Goal: Task Accomplishment & Management: Use online tool/utility

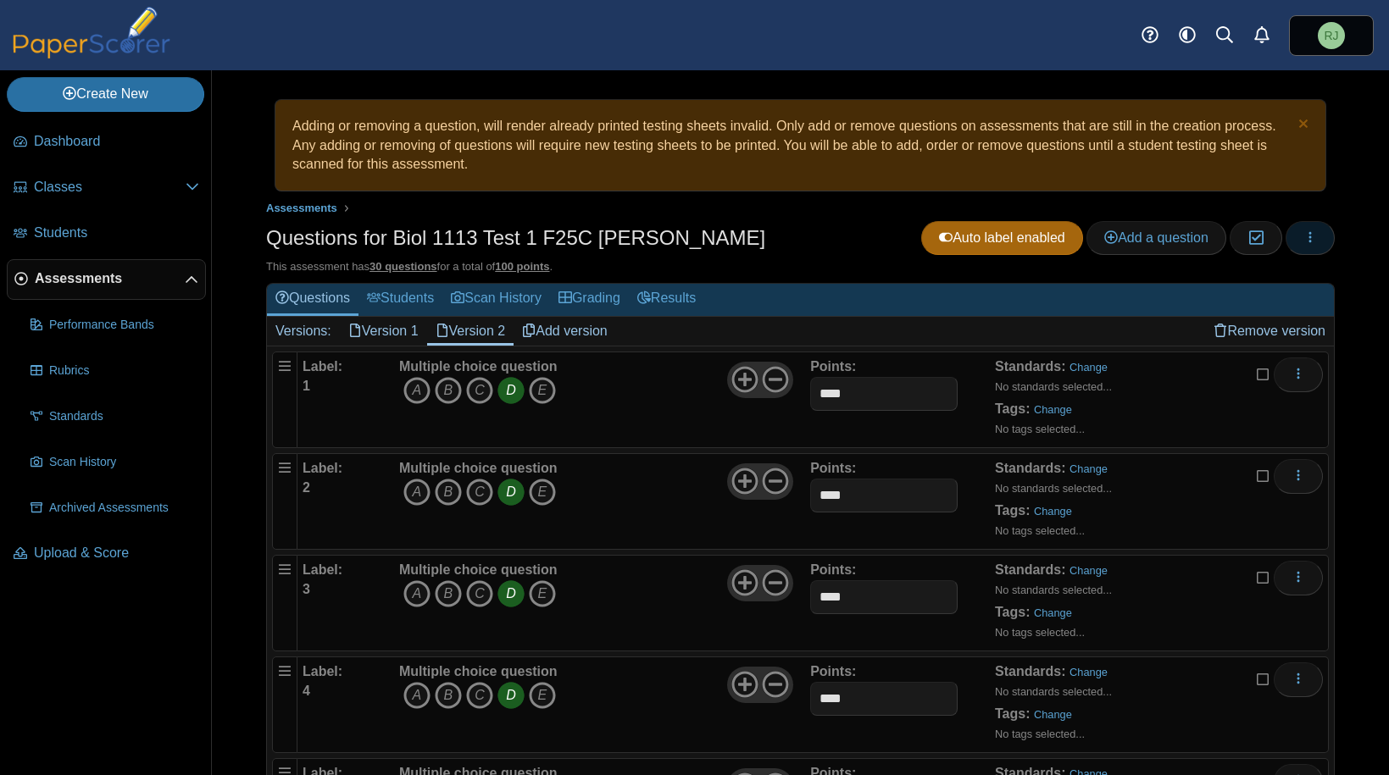
click at [1304, 235] on icon "button" at bounding box center [1311, 238] width 14 height 14
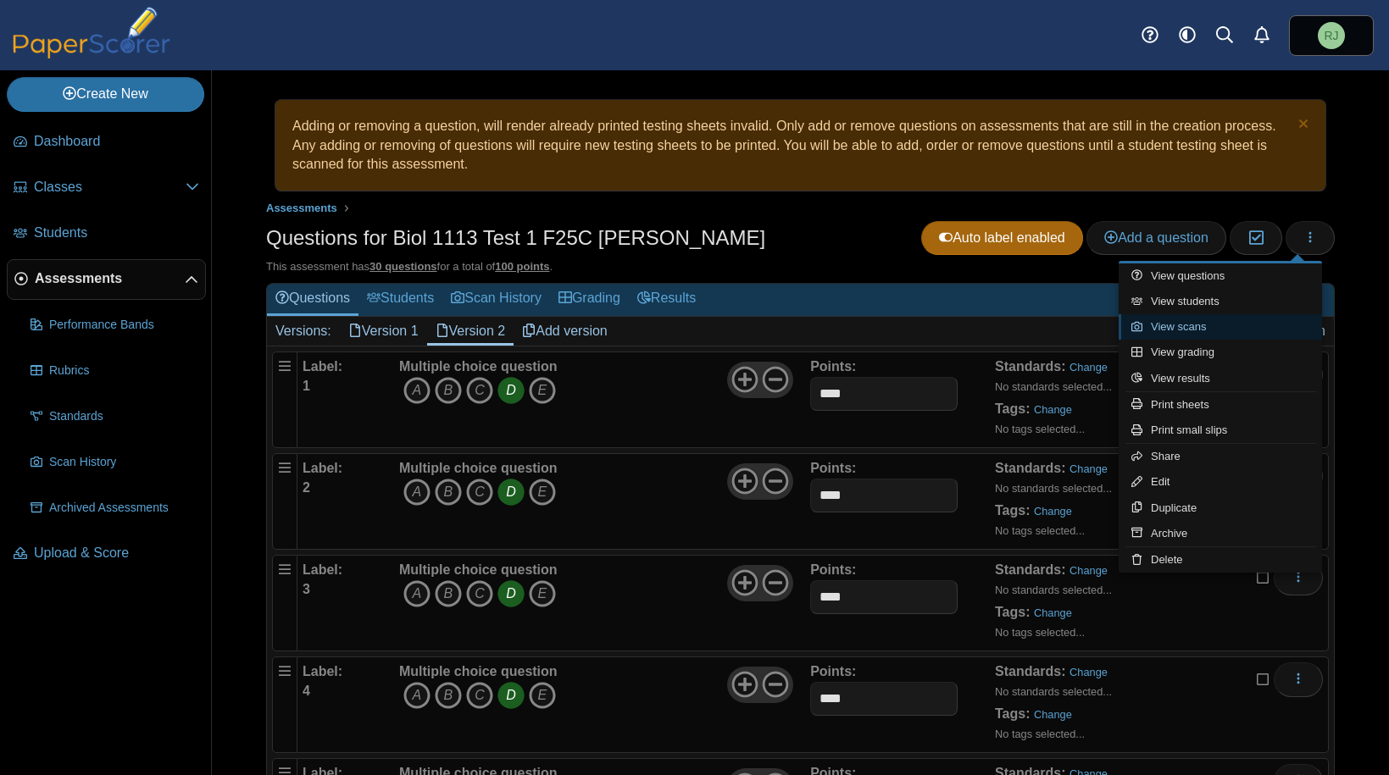
click at [1190, 325] on link "View scans" at bounding box center [1220, 326] width 203 height 25
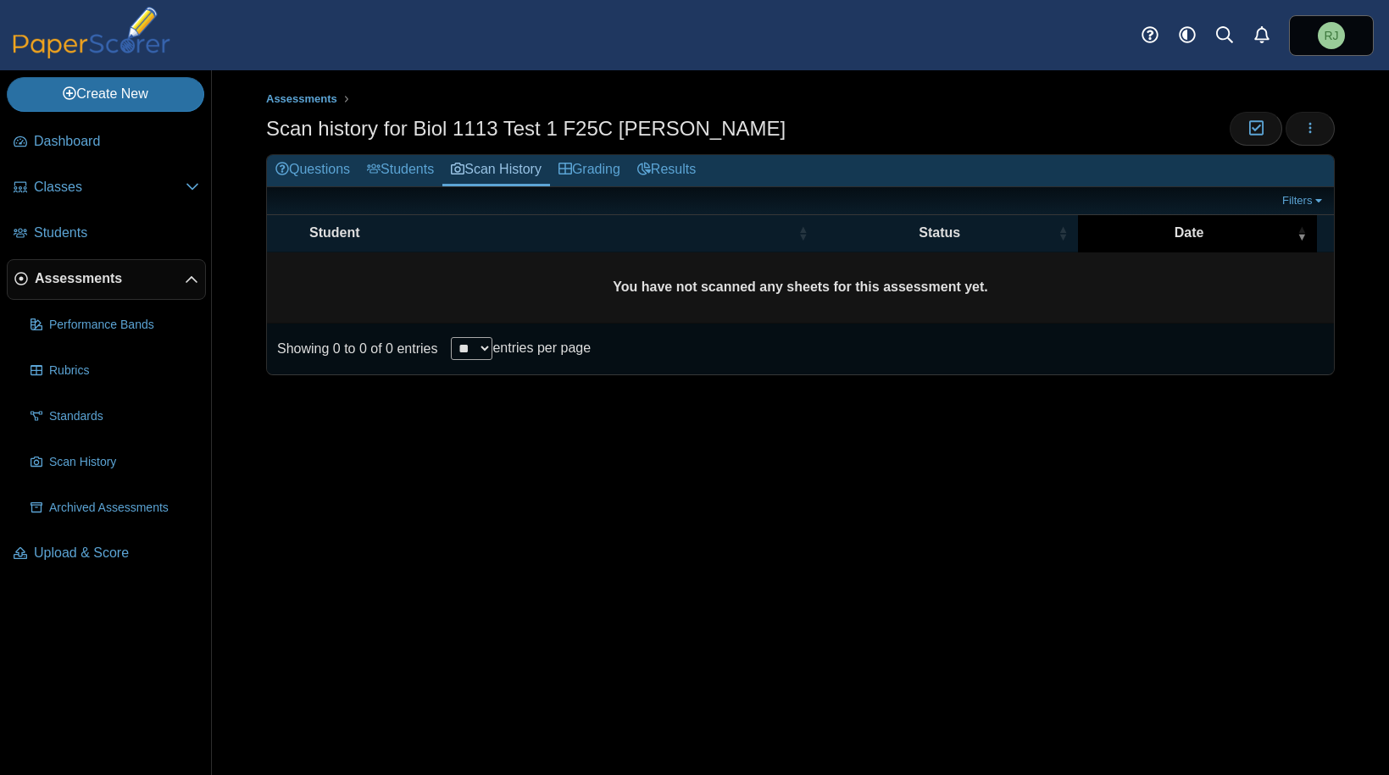
click at [1305, 232] on span "\a Date\a : Activate to remove sorting" at bounding box center [1302, 233] width 10 height 36
click at [1305, 233] on span "\a Date\a : Activate to invert sorting" at bounding box center [1302, 233] width 10 height 36
click at [412, 290] on td "You have not scanned any sheets for this assessment yet." at bounding box center [800, 288] width 1067 height 71
click at [1315, 129] on icon "button" at bounding box center [1311, 128] width 14 height 14
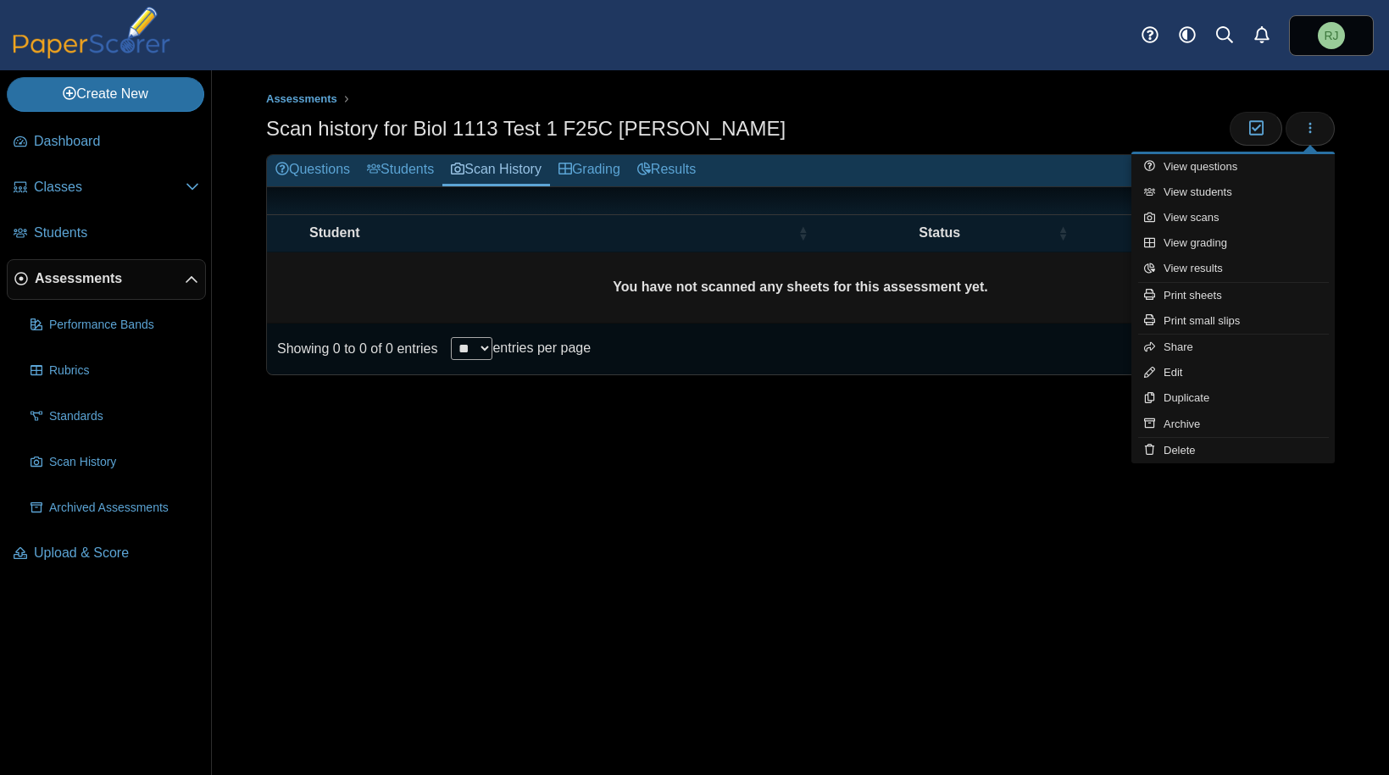
click at [855, 571] on div "Assessments Scan history for Biol 1113 Test 1 F25C Jones Moderation 0 **" at bounding box center [800, 422] width 1177 height 705
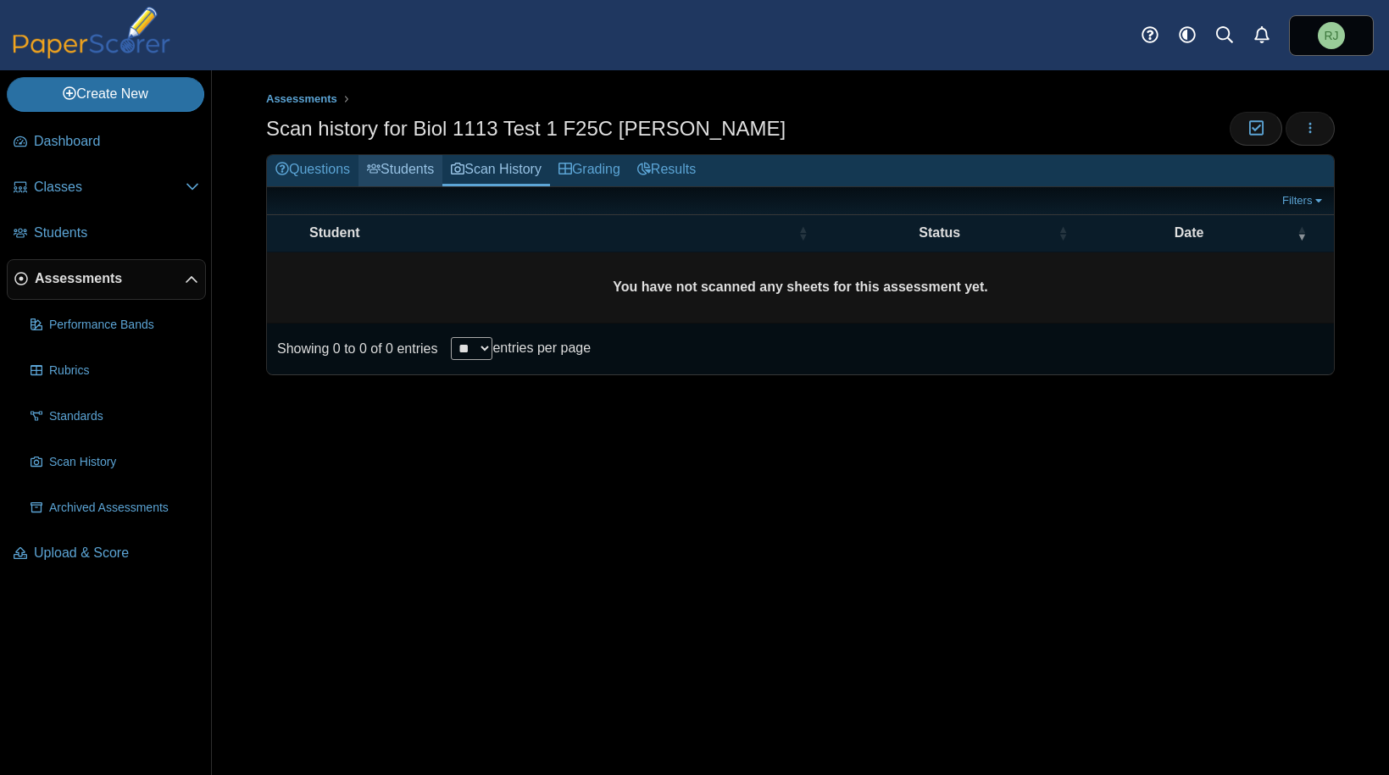
click at [398, 170] on link "Students" at bounding box center [401, 170] width 84 height 31
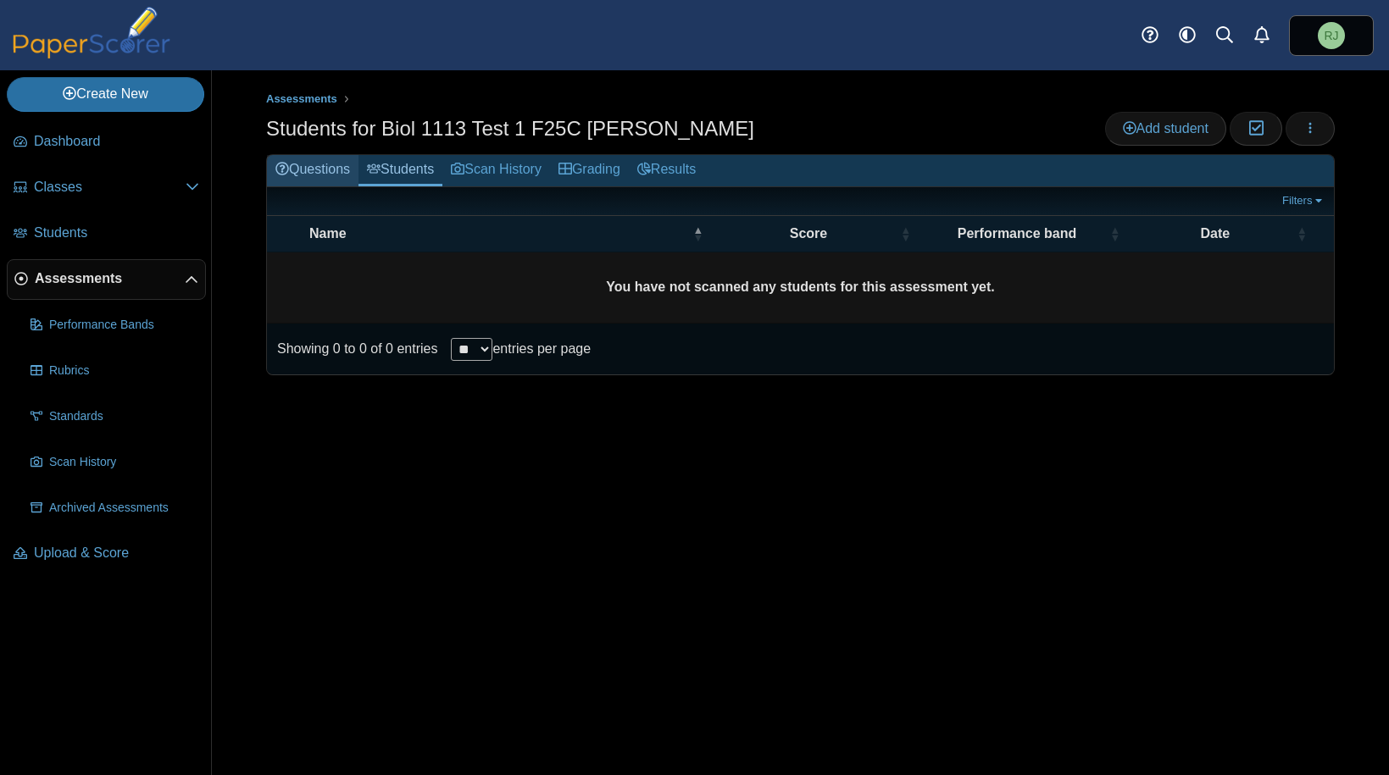
click at [334, 167] on link "Questions" at bounding box center [313, 170] width 92 height 31
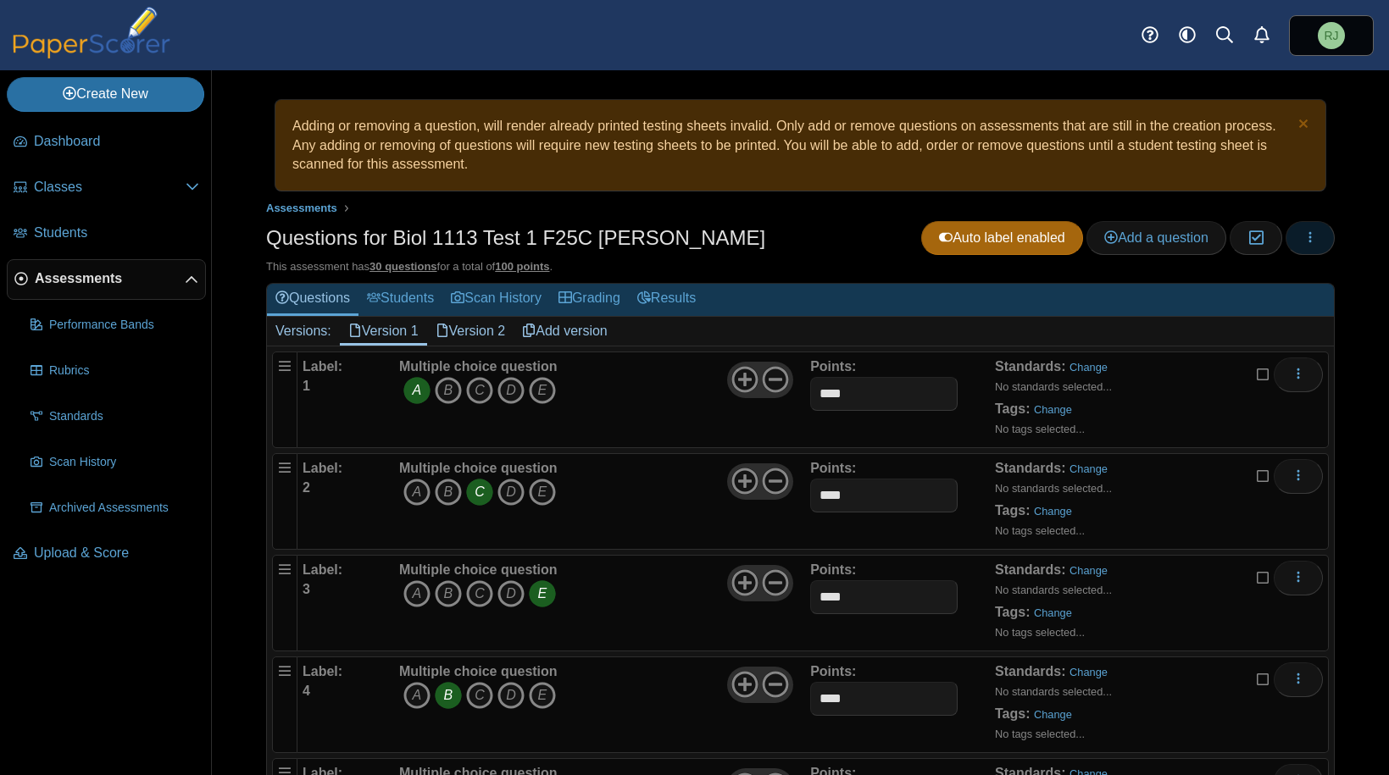
click at [1304, 235] on icon "button" at bounding box center [1311, 238] width 14 height 14
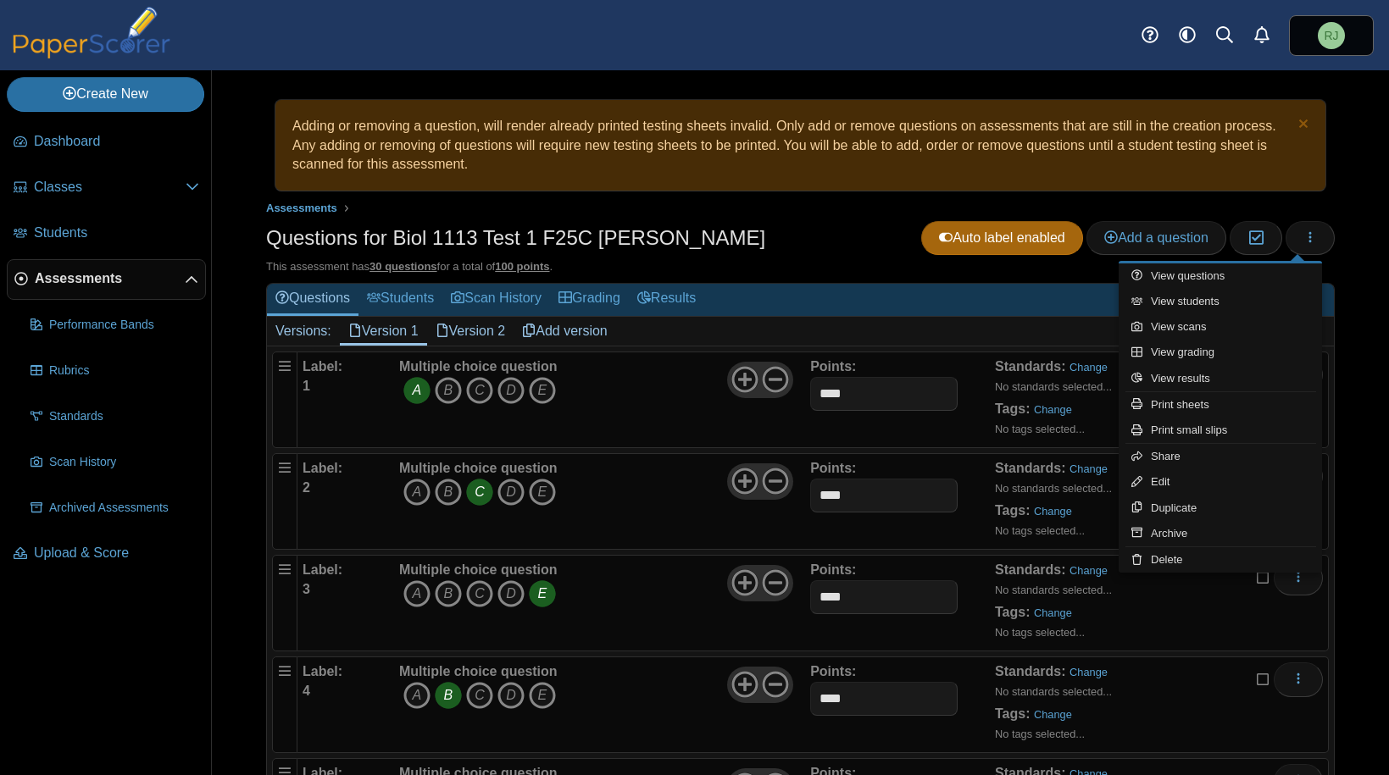
click at [808, 255] on div "Questions for Biol 1113 Test 1 F25C Jones Auto label enabled Add a question Mod…" at bounding box center [800, 240] width 1069 height 38
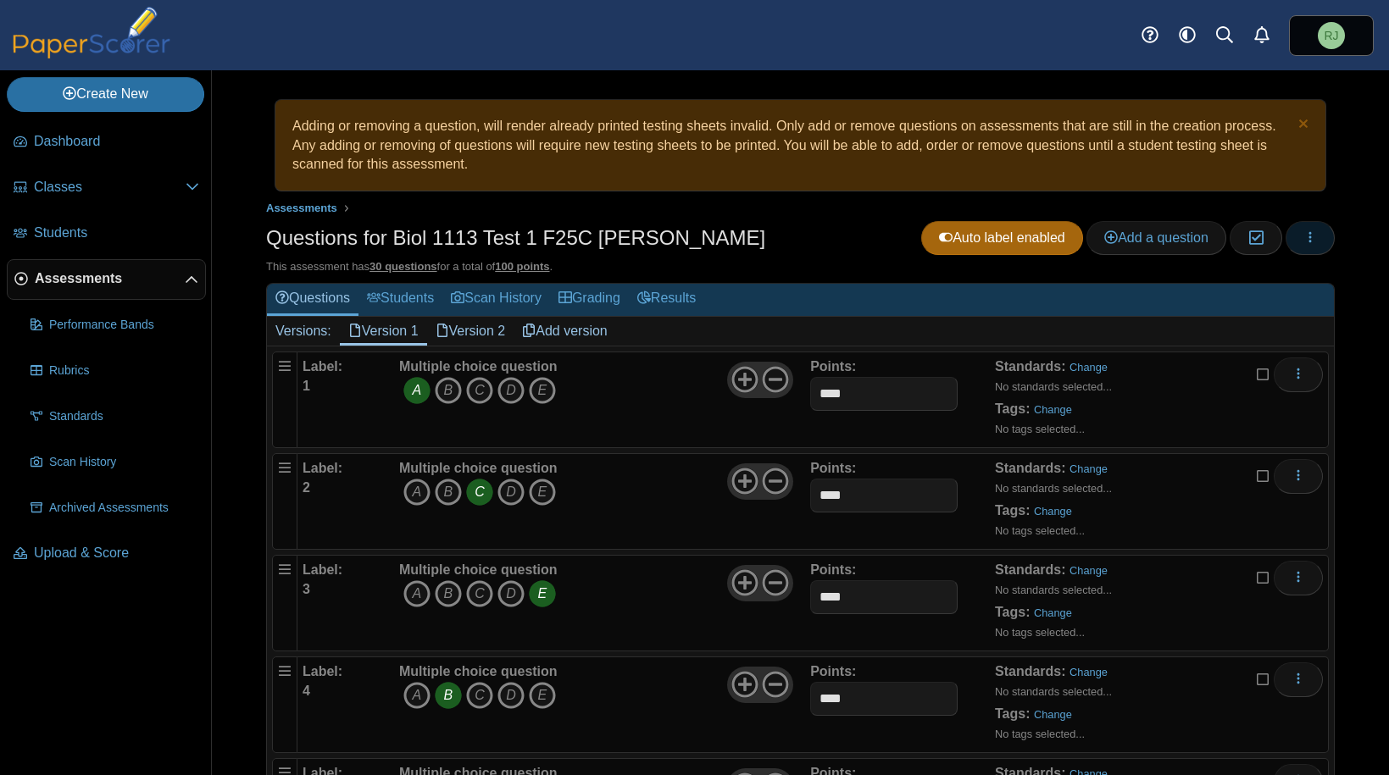
click at [1304, 236] on icon "button" at bounding box center [1311, 238] width 14 height 14
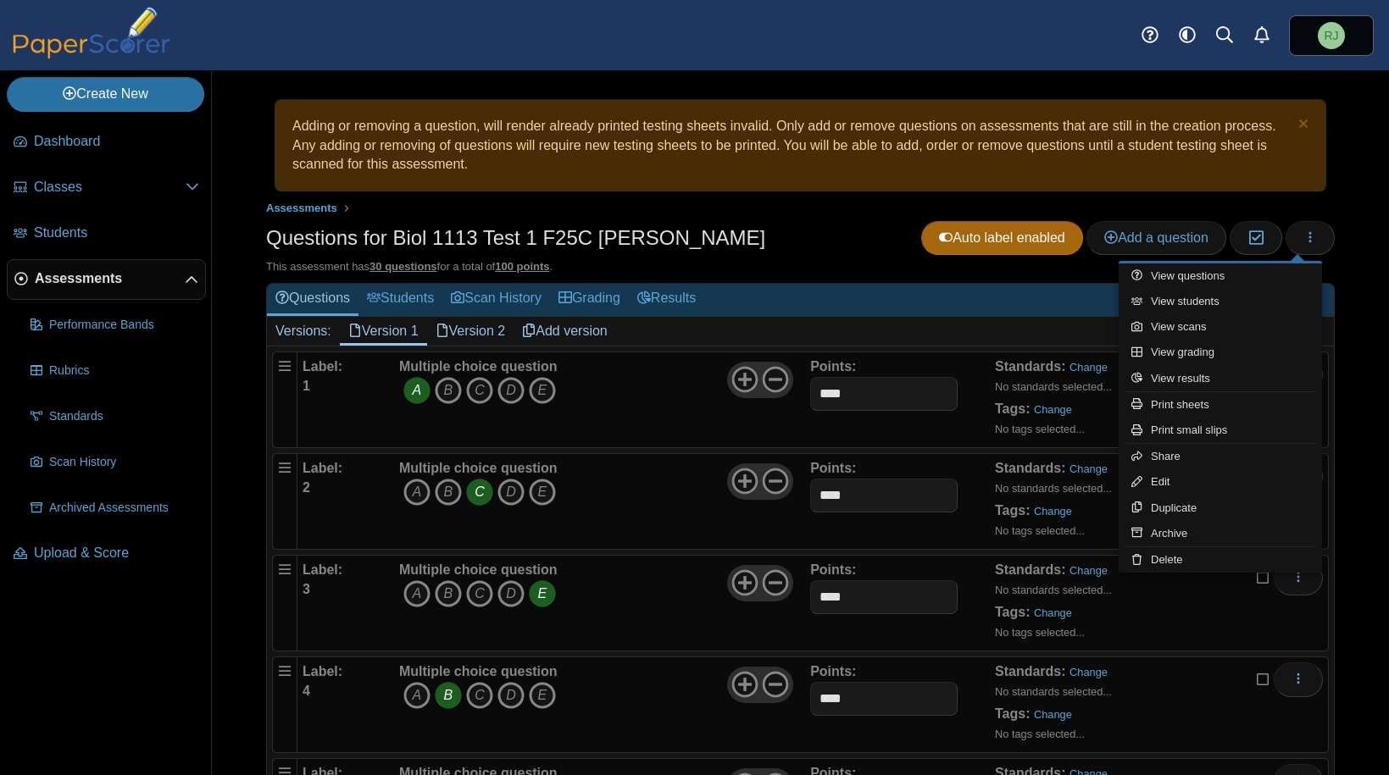
click at [784, 232] on div "Questions for Biol 1113 Test 1 F25C Jones Auto label enabled Add a question Mod…" at bounding box center [800, 240] width 1069 height 38
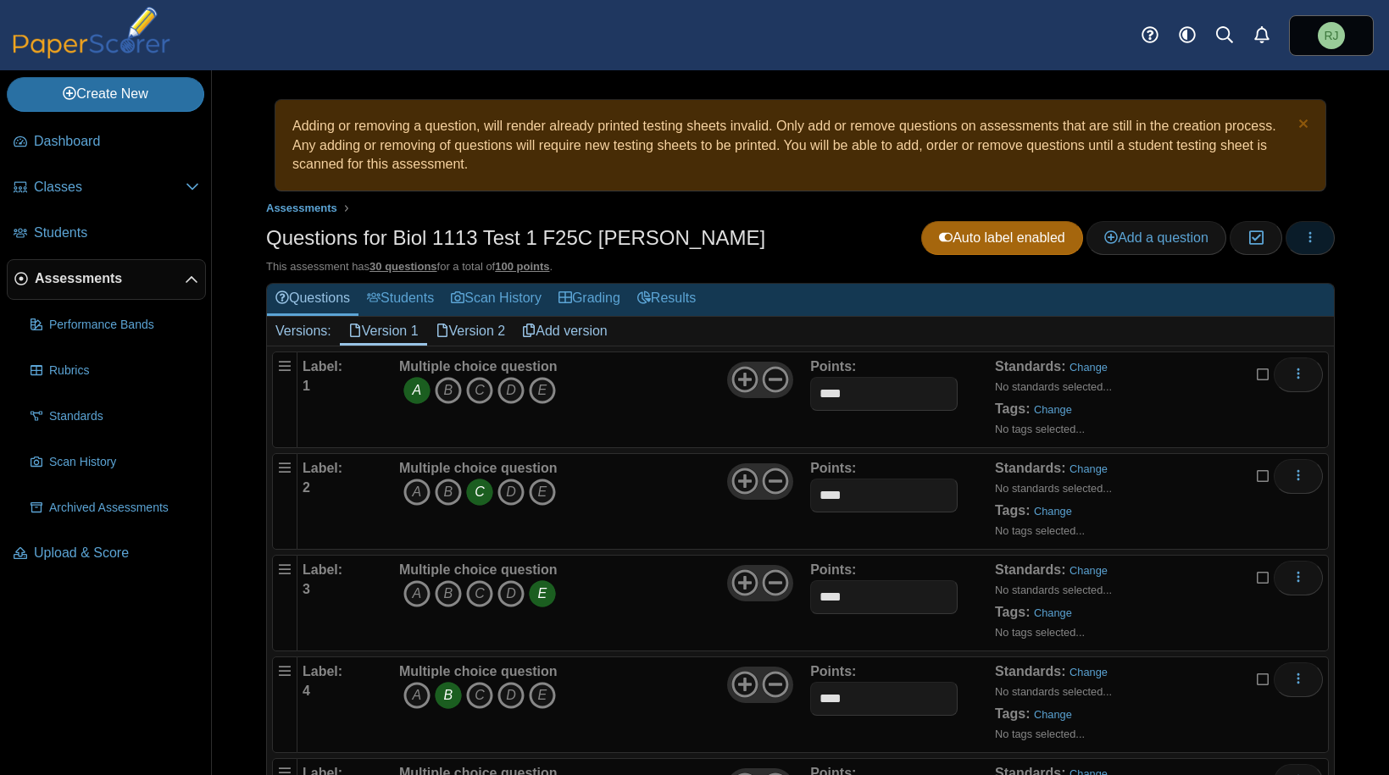
click at [1304, 235] on icon "button" at bounding box center [1311, 238] width 14 height 14
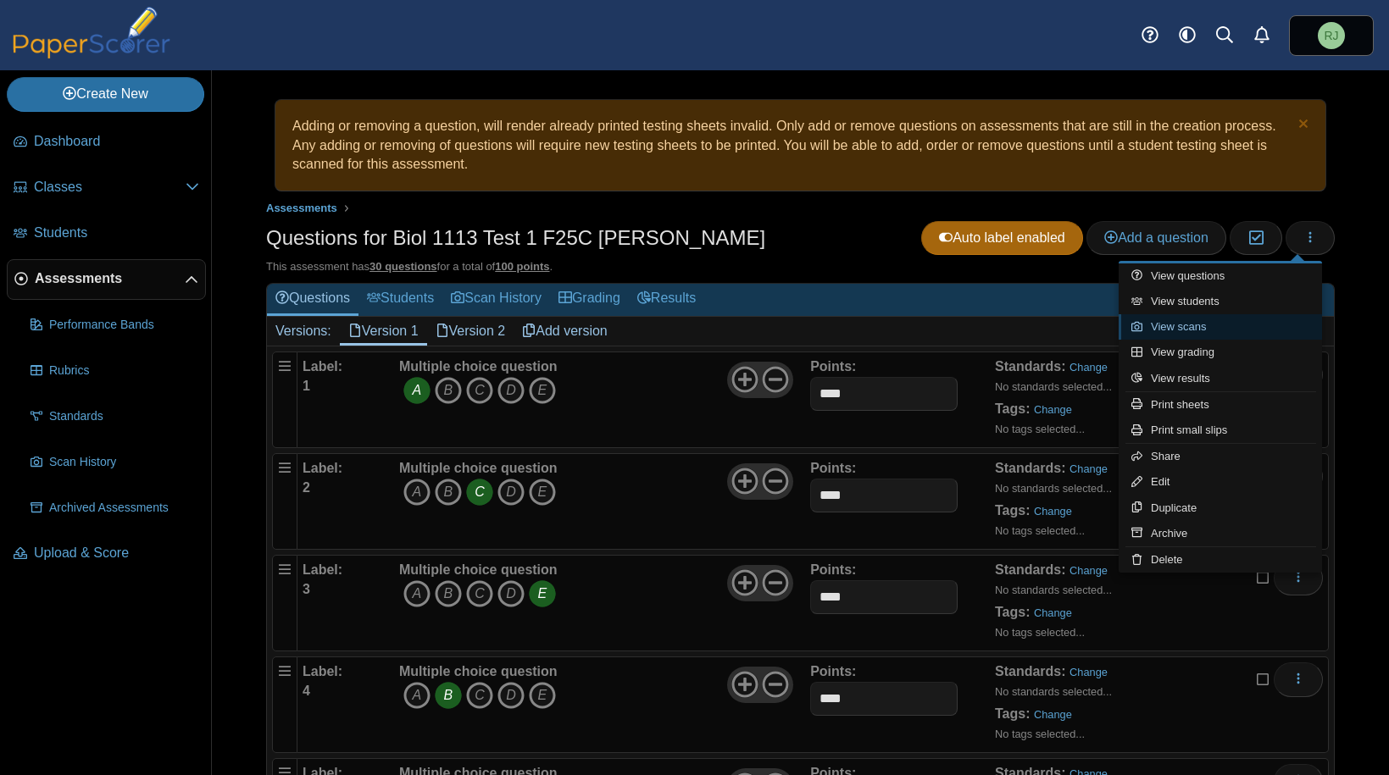
click at [1187, 326] on link "View scans" at bounding box center [1220, 326] width 203 height 25
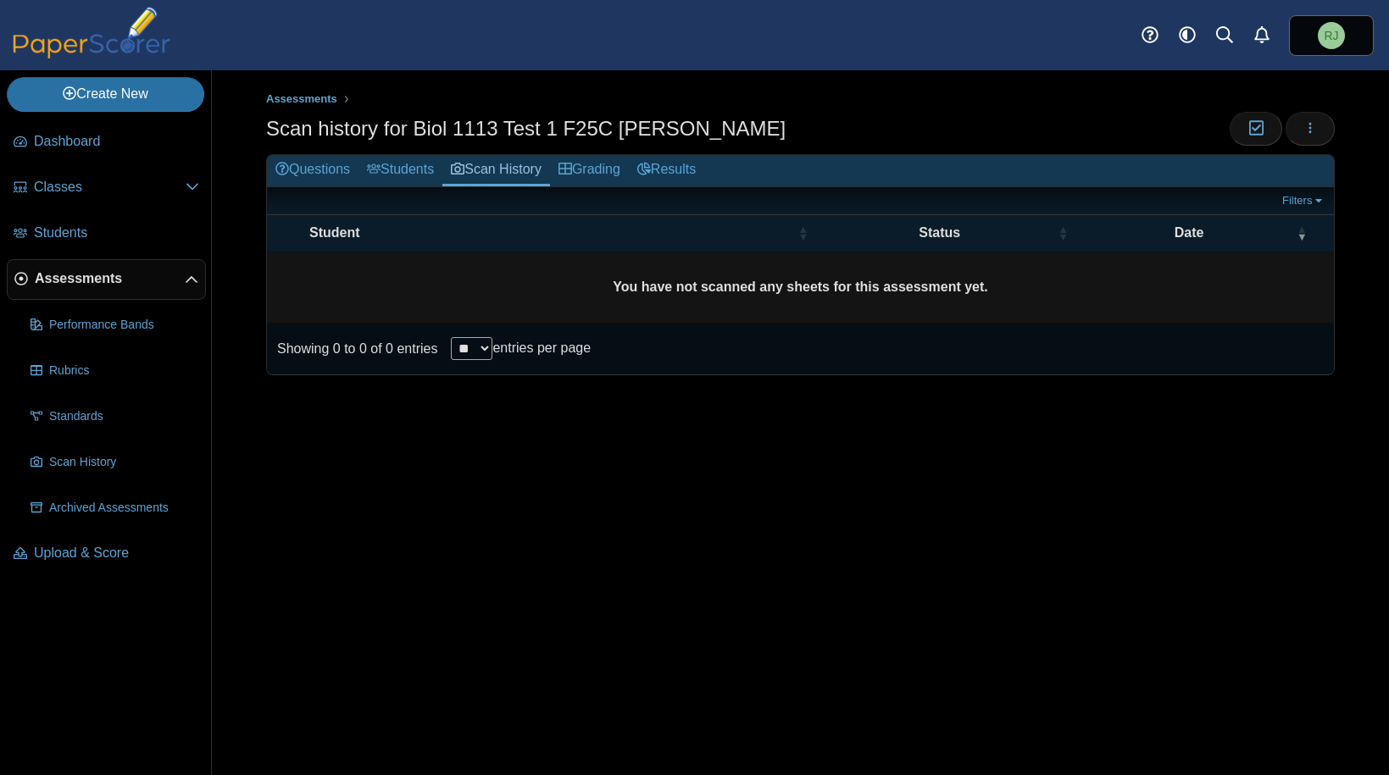
click at [1267, 295] on td "You have not scanned any sheets for this assessment yet." at bounding box center [800, 288] width 1067 height 71
click at [1311, 130] on icon "button" at bounding box center [1311, 128] width 14 height 14
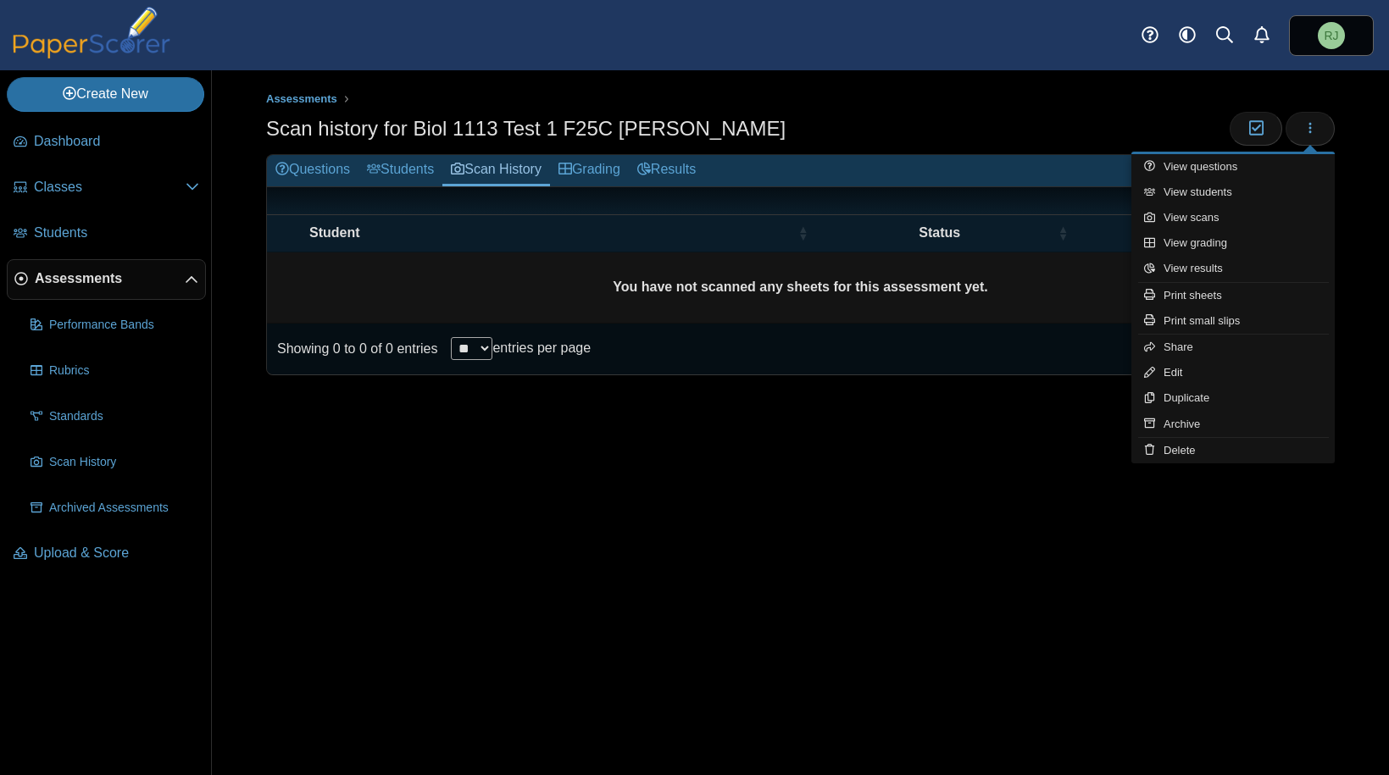
click at [1165, 528] on div "Assessments Scan history for Biol 1113 Test 1 F25C [PERSON_NAME] Moderation 0 **" at bounding box center [800, 422] width 1177 height 705
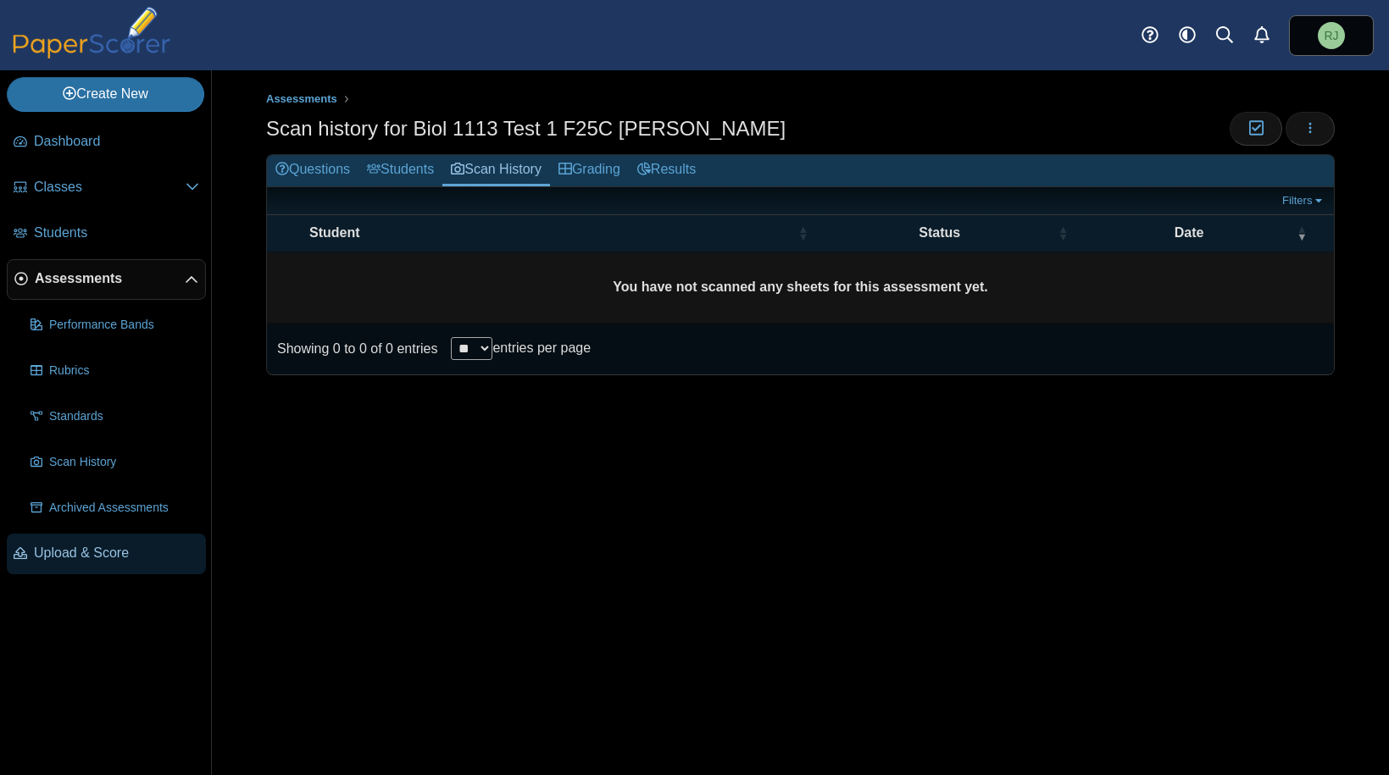
click at [62, 554] on span "Upload & Score" at bounding box center [116, 553] width 165 height 19
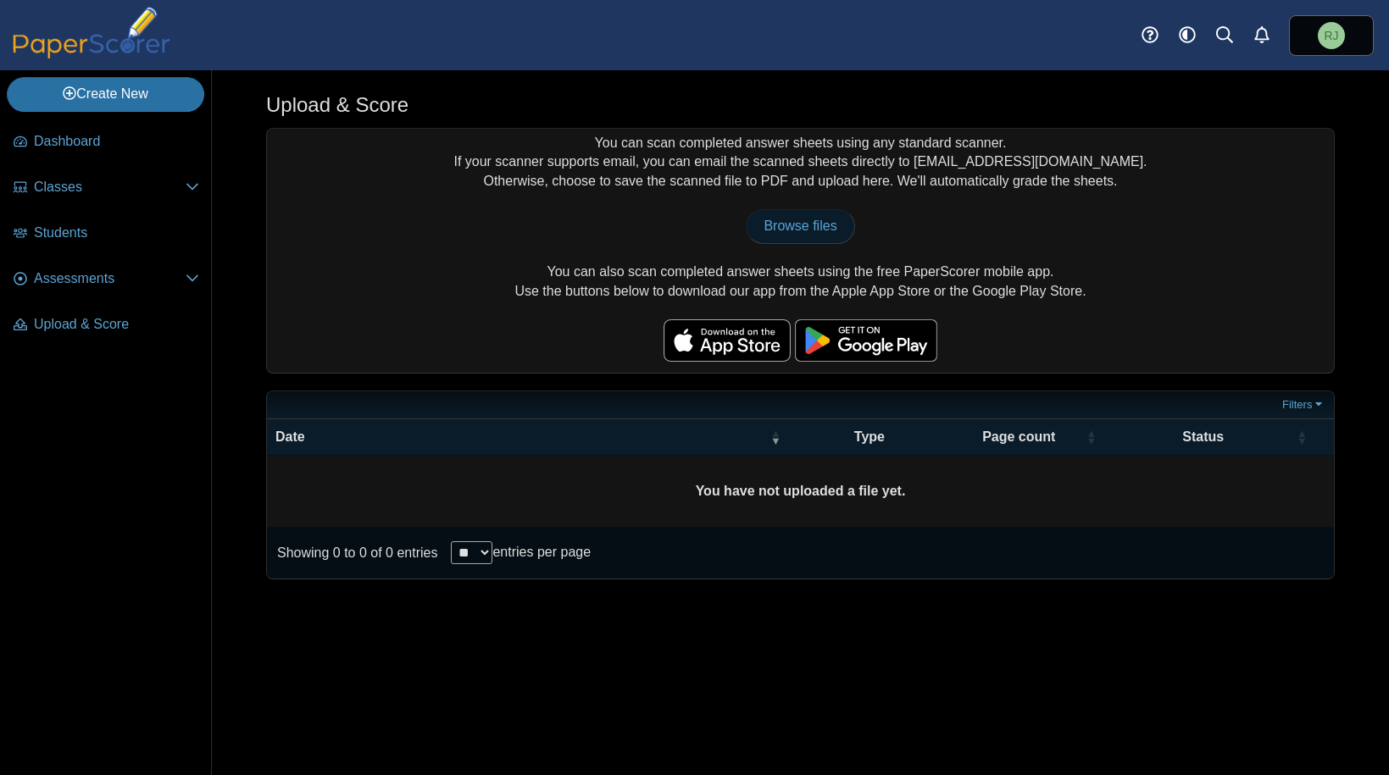
click at [797, 225] on span "Browse files" at bounding box center [800, 226] width 73 height 14
type input "**********"
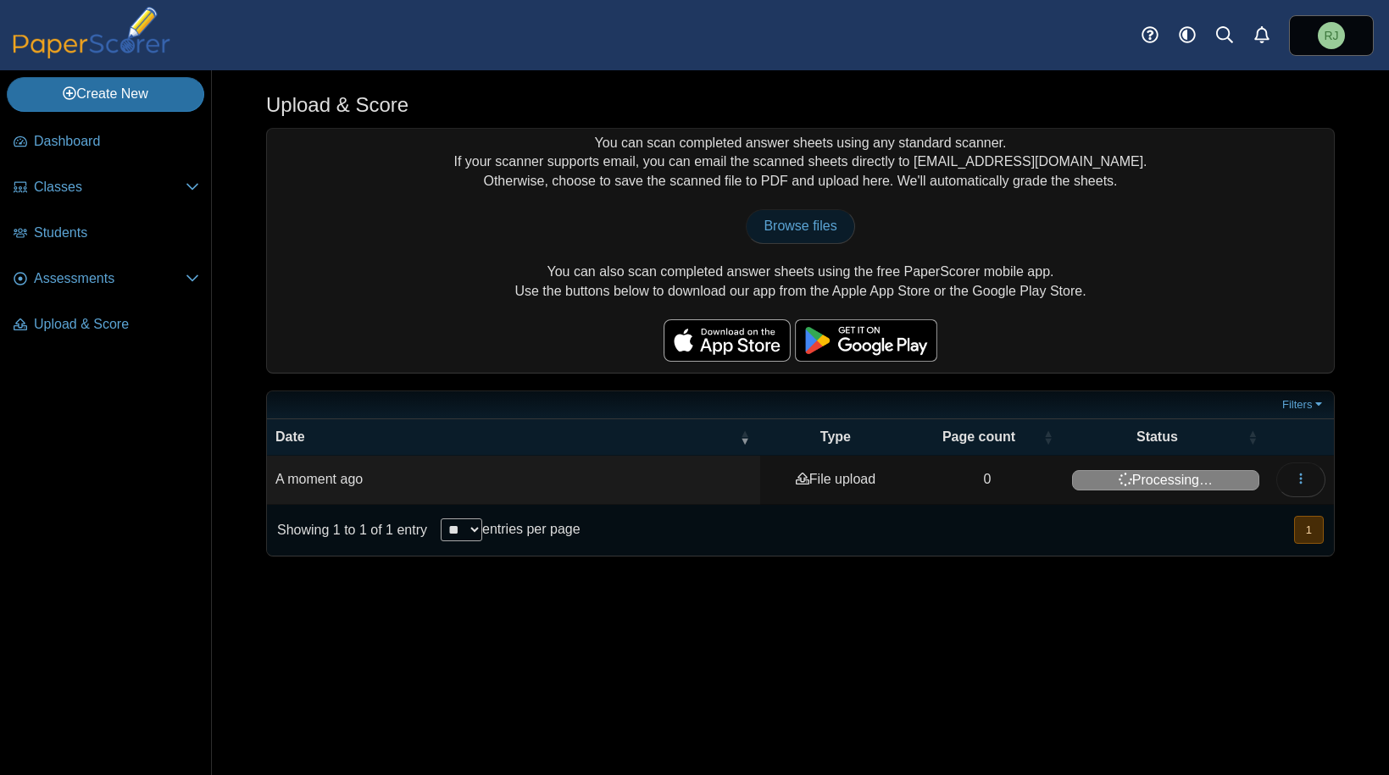
click at [804, 224] on span "Browse files" at bounding box center [800, 226] width 73 height 14
type input "**********"
